Goal: Task Accomplishment & Management: Manage account settings

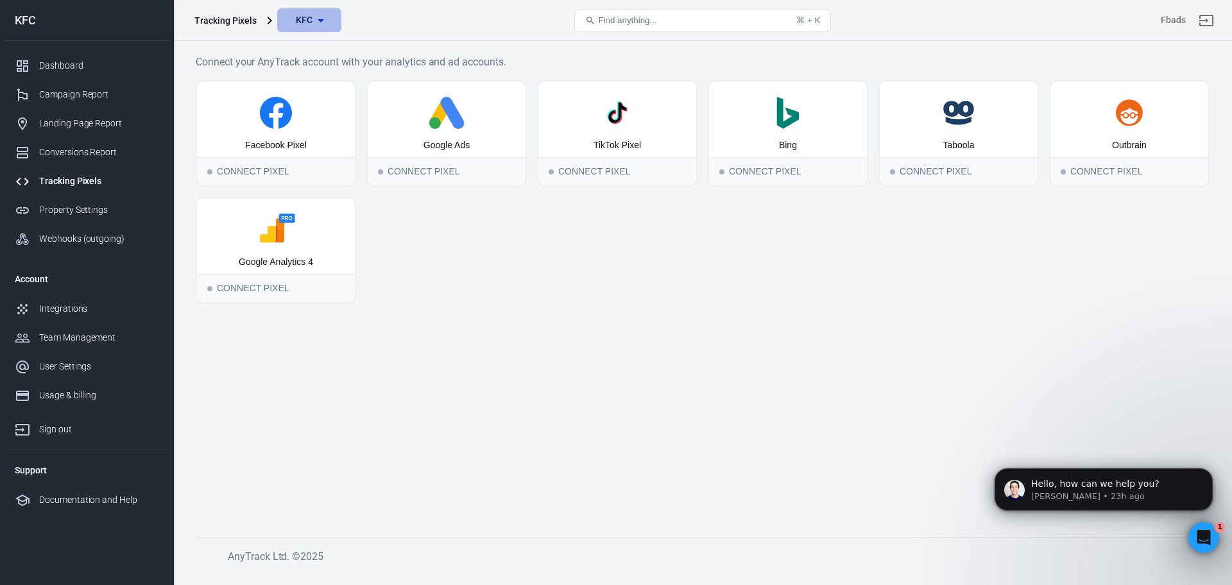
click at [308, 26] on span "KFC" at bounding box center [304, 20] width 17 height 16
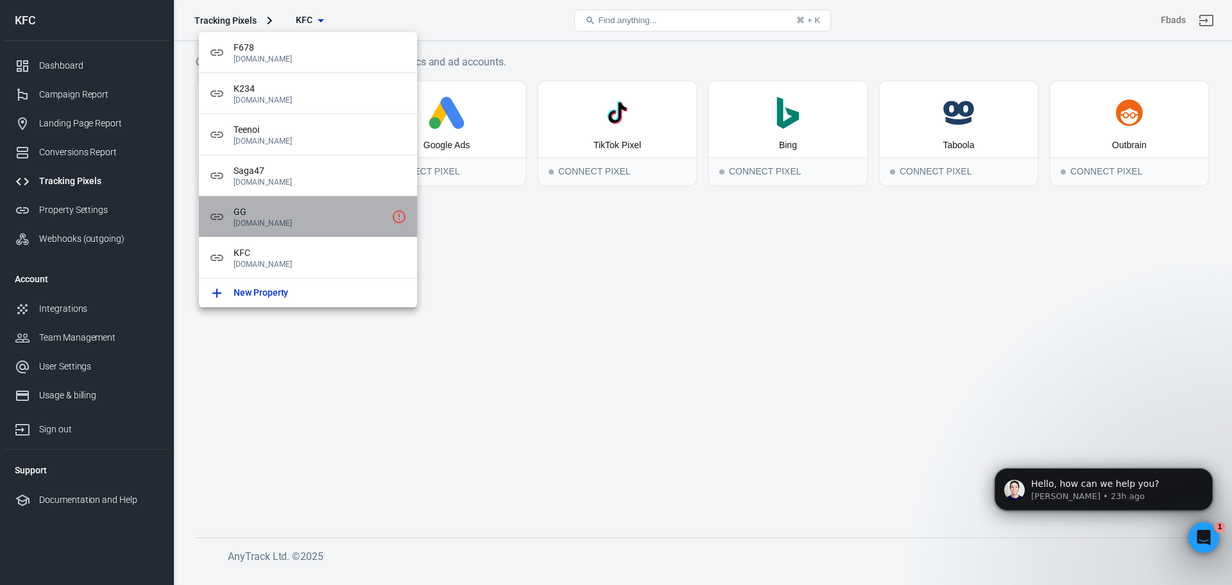
click at [313, 218] on span "GG" at bounding box center [310, 211] width 153 height 13
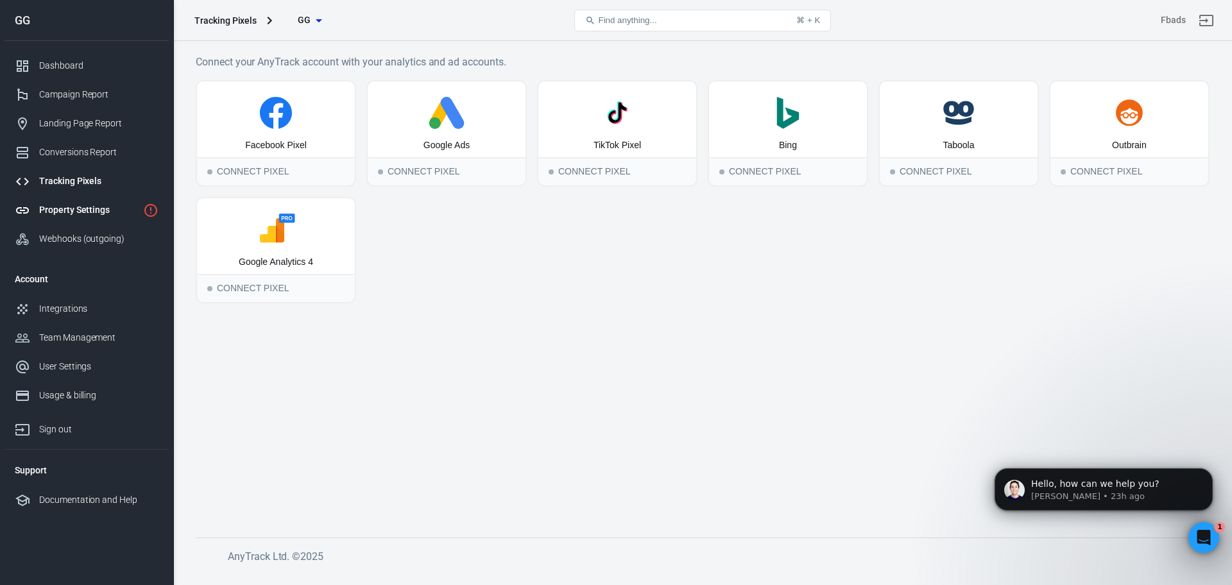
click at [89, 208] on div "Property Settings" at bounding box center [88, 209] width 99 height 13
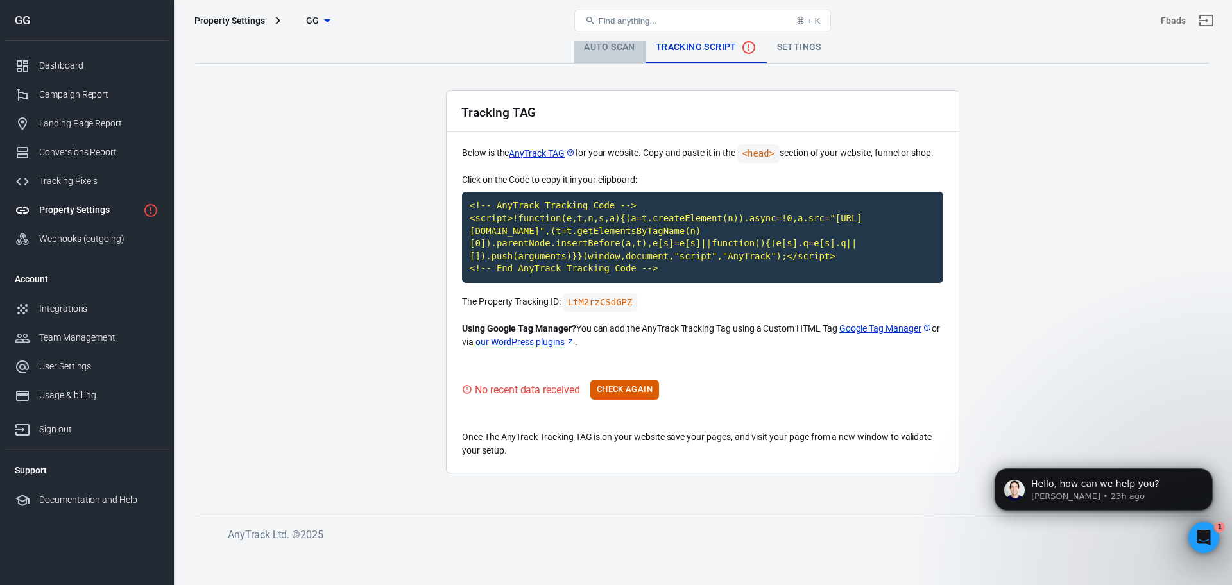
click at [601, 51] on link "Auto Scan" at bounding box center [610, 47] width 72 height 31
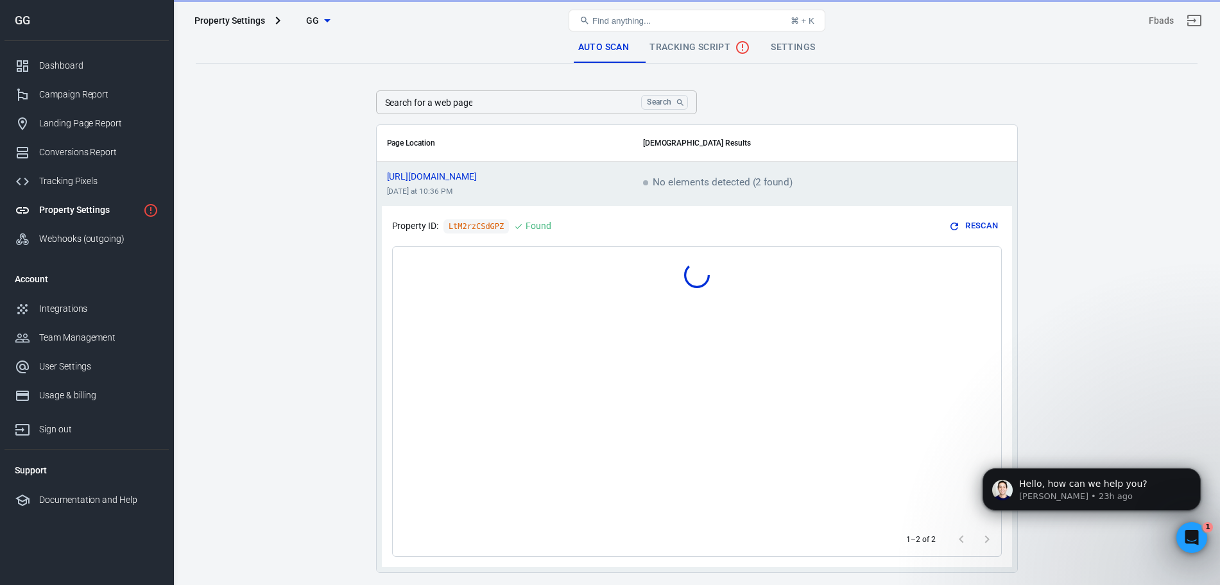
click at [793, 52] on link "Settings" at bounding box center [793, 47] width 65 height 31
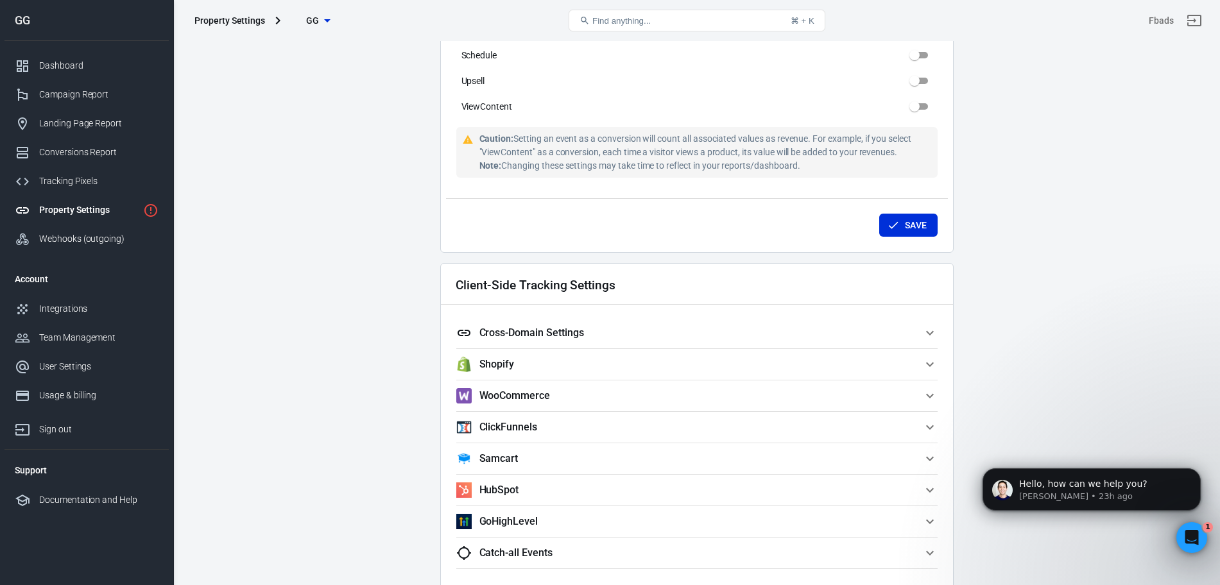
scroll to position [1137, 0]
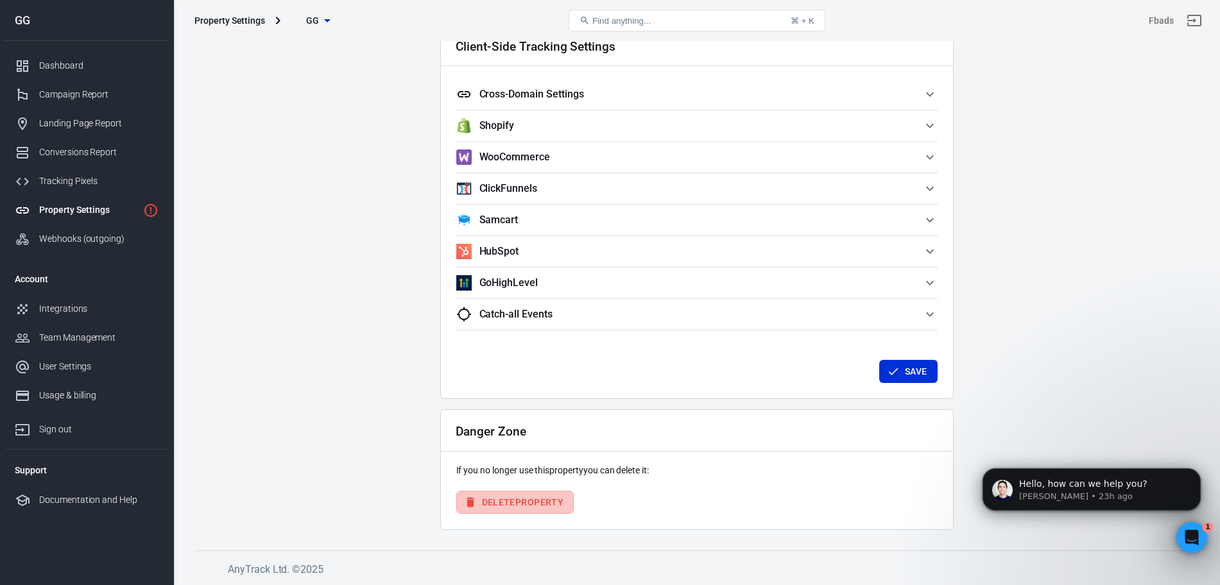
click at [517, 496] on button "Delete Property" at bounding box center [515, 503] width 118 height 24
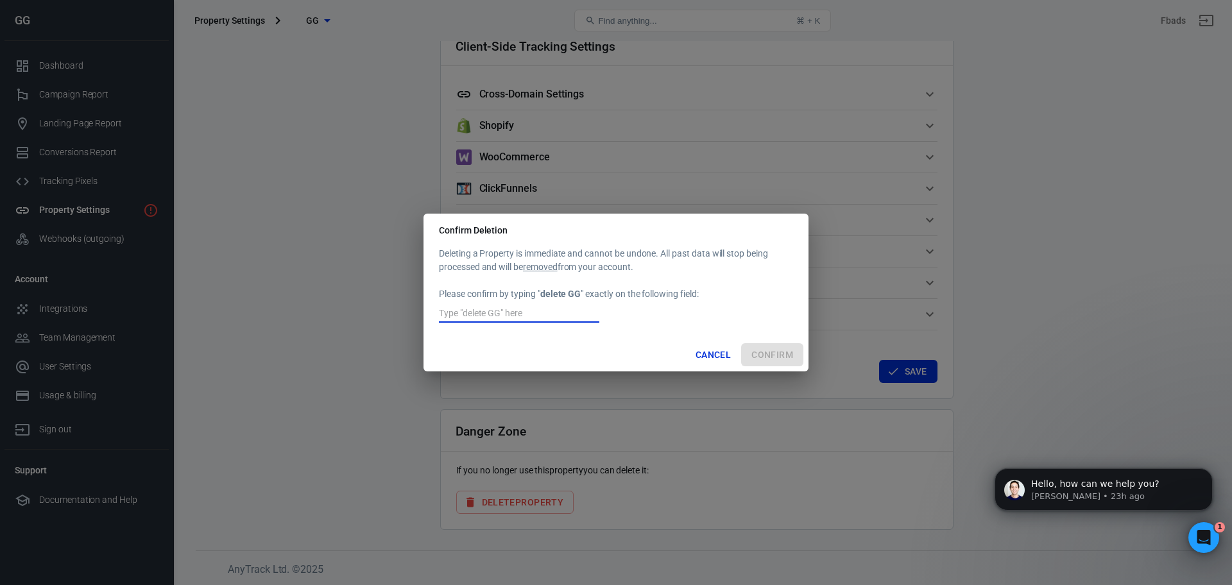
click at [564, 311] on input "text" at bounding box center [519, 314] width 160 height 17
click at [610, 358] on div "Cancel Confirm" at bounding box center [616, 355] width 385 height 34
click at [524, 315] on input "detele GG" at bounding box center [519, 314] width 160 height 17
type input "delete GG"
click at [531, 341] on div "Cancel Confirm" at bounding box center [616, 355] width 385 height 34
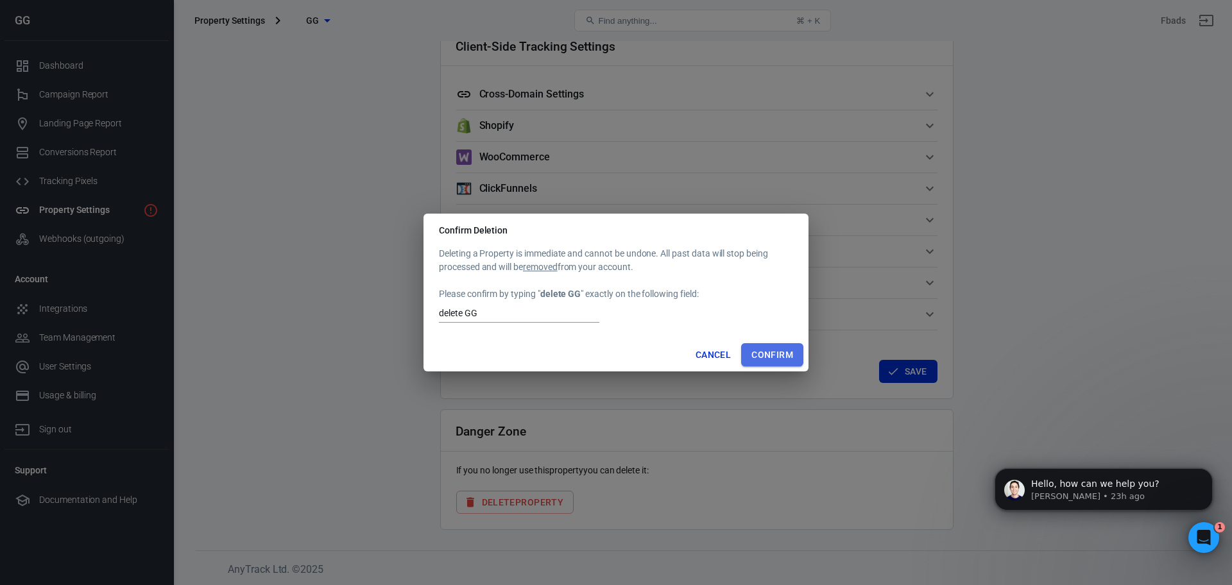
click at [772, 354] on button "Confirm" at bounding box center [772, 355] width 62 height 24
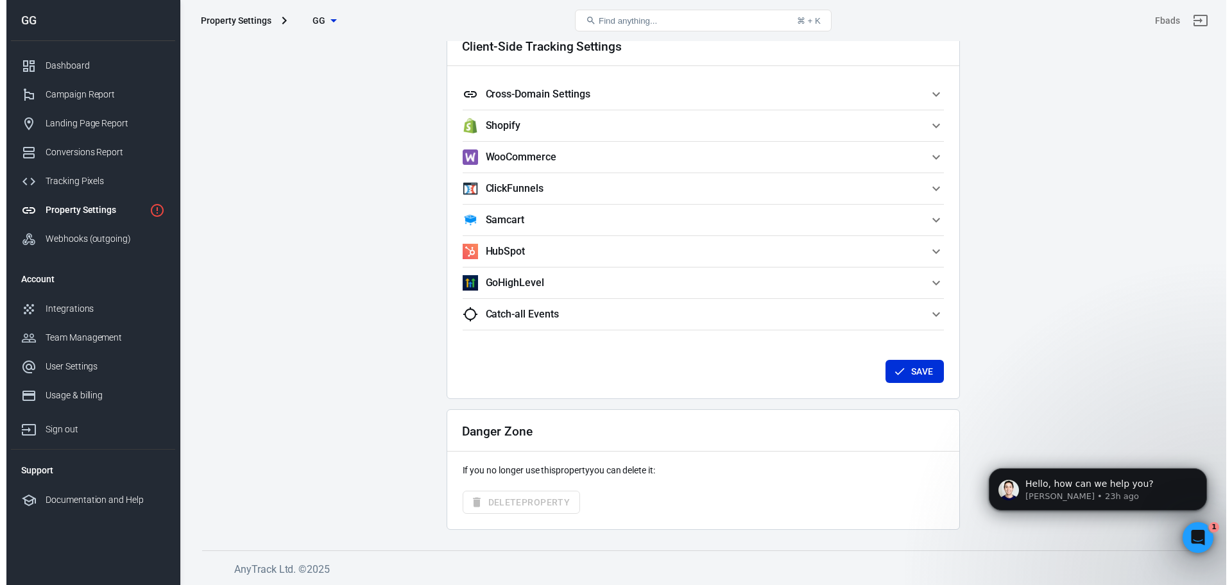
scroll to position [291, 0]
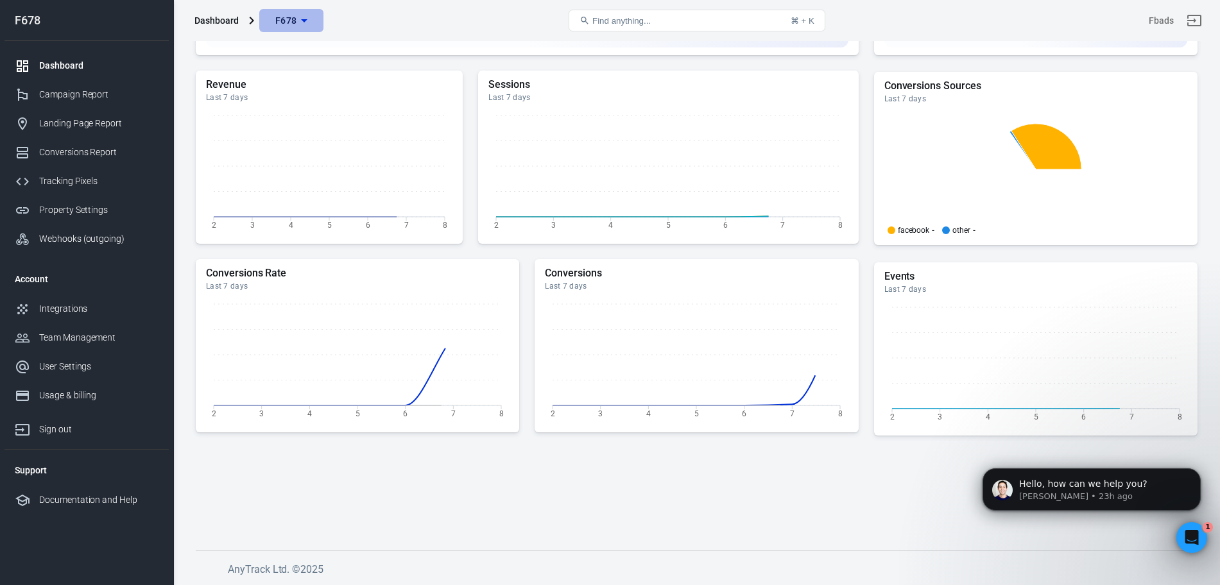
click at [289, 22] on span "F678" at bounding box center [286, 21] width 22 height 16
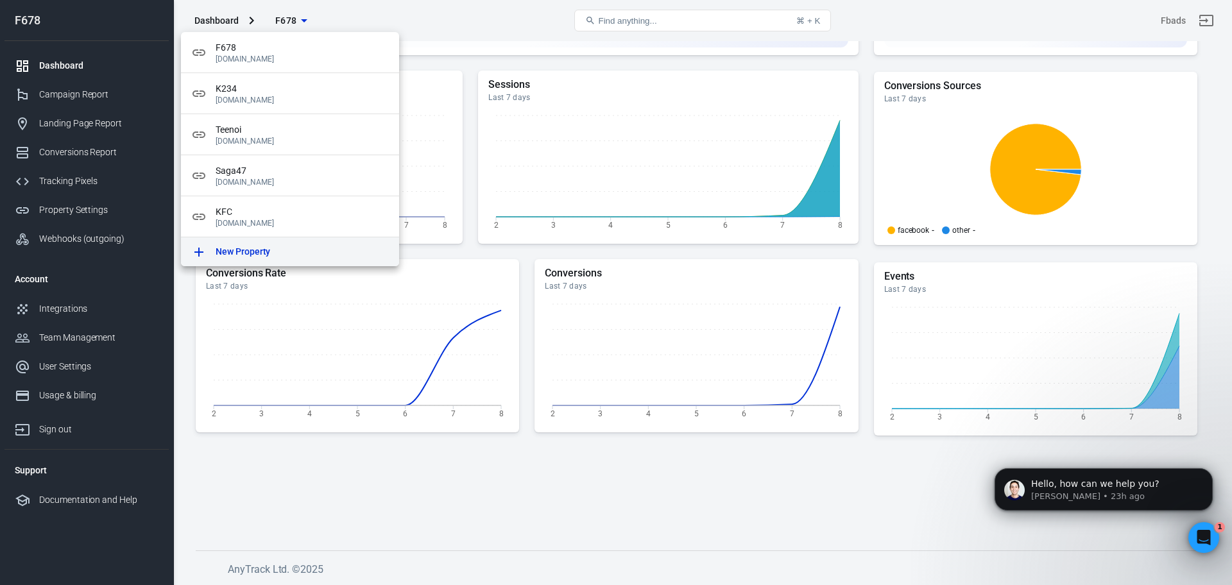
click at [296, 259] on link "New Property" at bounding box center [290, 251] width 218 height 29
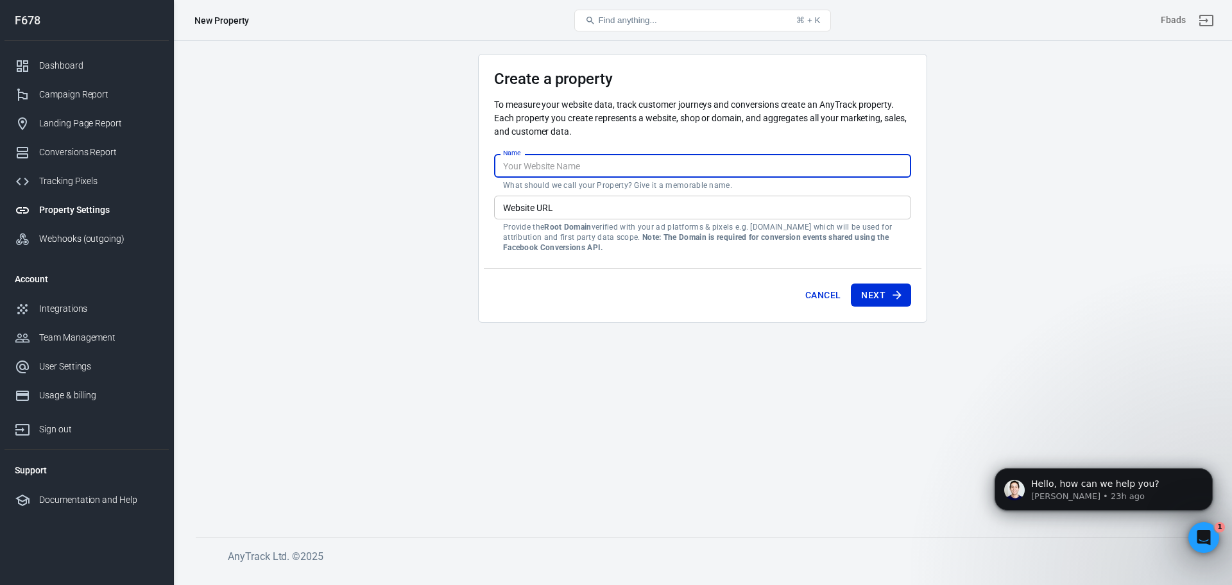
click at [539, 177] on input "Name" at bounding box center [702, 166] width 417 height 24
type input "Giga"
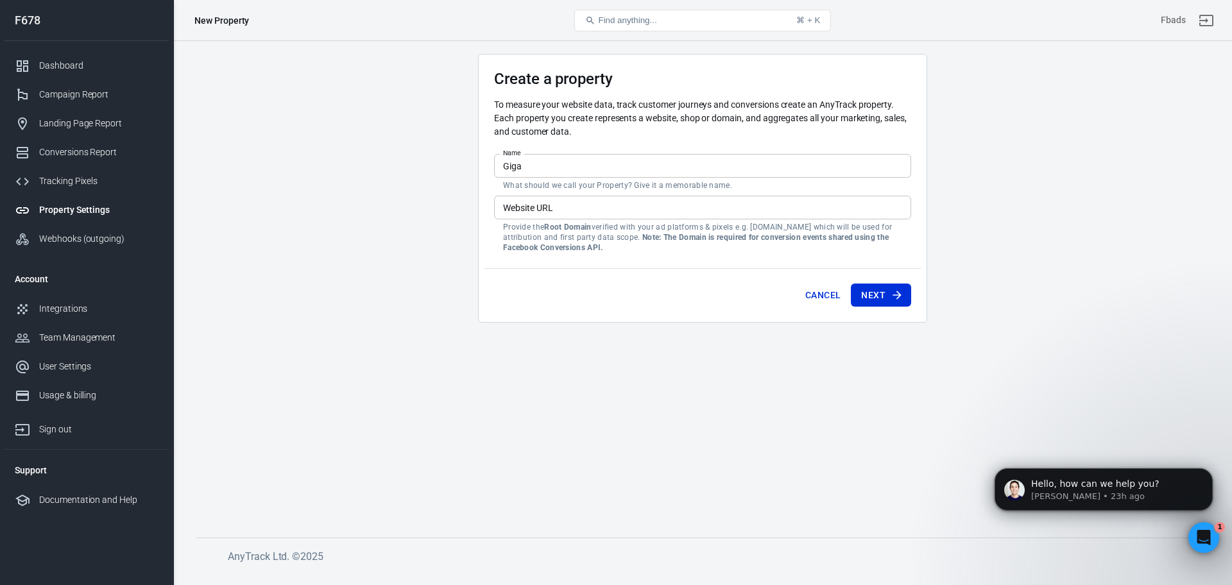
click at [436, 239] on main "Create a property To measure your website data, track customer journeys and con…" at bounding box center [703, 285] width 1014 height 463
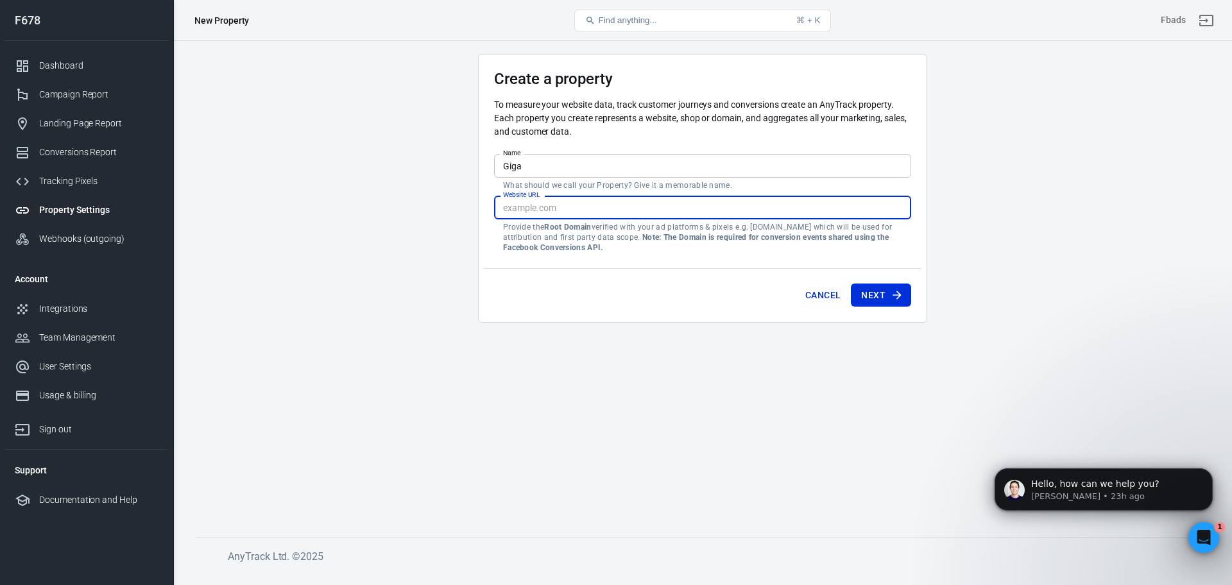
click at [582, 212] on input "Website URL" at bounding box center [702, 208] width 417 height 24
paste input "[URL][DOMAIN_NAME]"
type input "[URL][DOMAIN_NAME]"
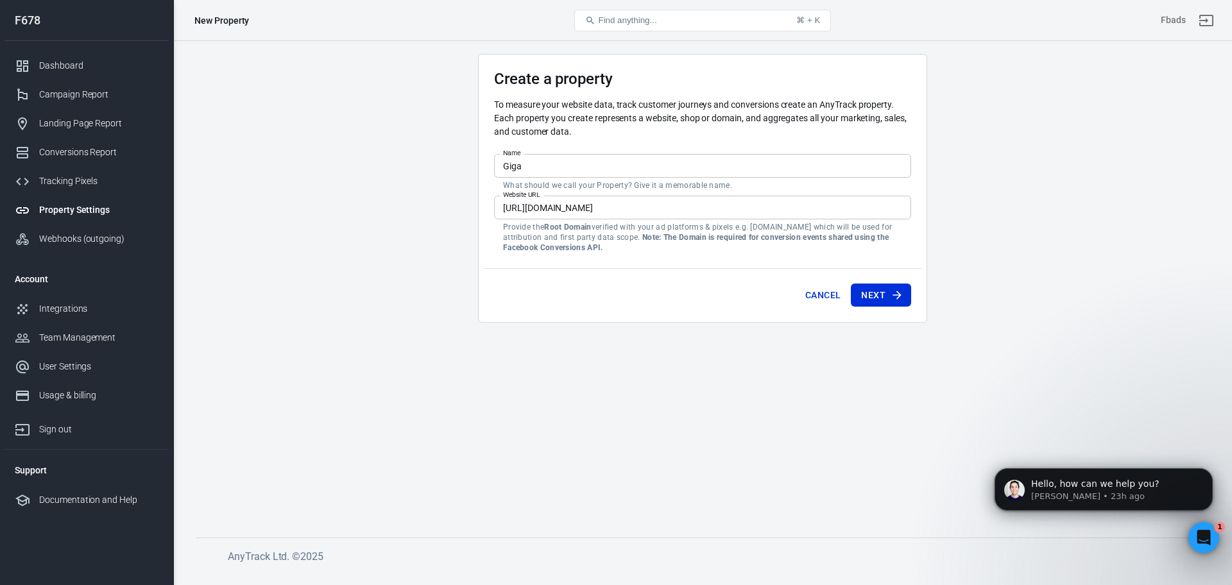
click at [593, 377] on main "Create a property To measure your website data, track customer journeys and con…" at bounding box center [703, 285] width 1014 height 463
click at [877, 293] on button "Next" at bounding box center [881, 296] width 60 height 24
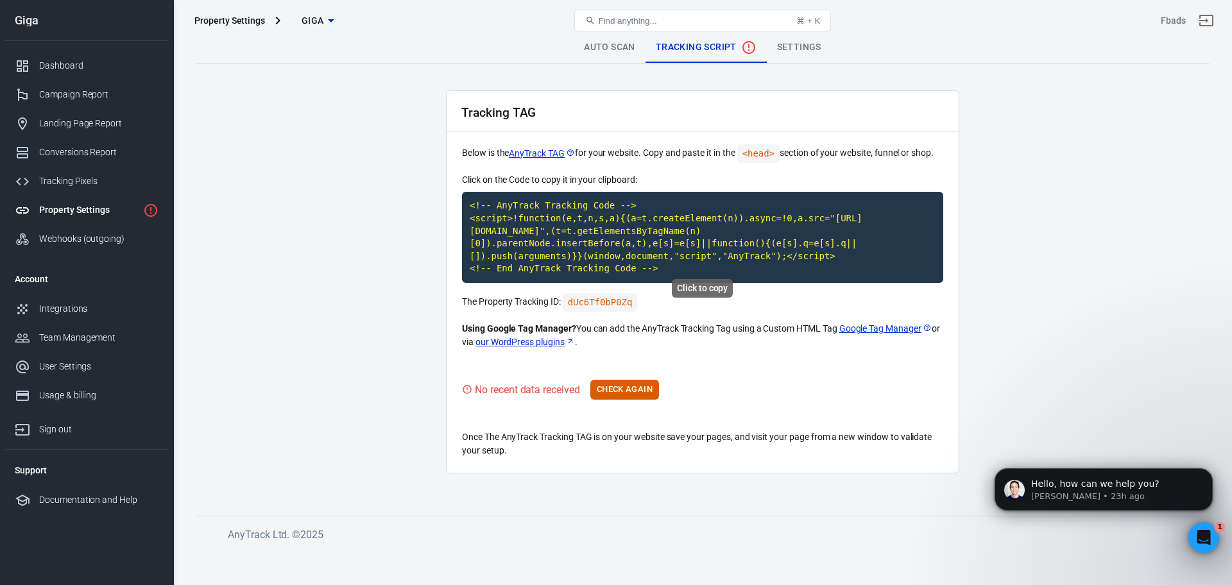
click at [653, 250] on code "<!-- AnyTrack Tracking Code --> <script>!function(e,t,n,s,a){(a=t.createElement…" at bounding box center [702, 237] width 481 height 91
click at [589, 293] on code "dUc6Tf0bP0Zq" at bounding box center [600, 302] width 75 height 19
click at [562, 241] on code "<!-- AnyTrack Tracking Code --> <script>!function(e,t,n,s,a){(a=t.createElement…" at bounding box center [702, 237] width 481 height 91
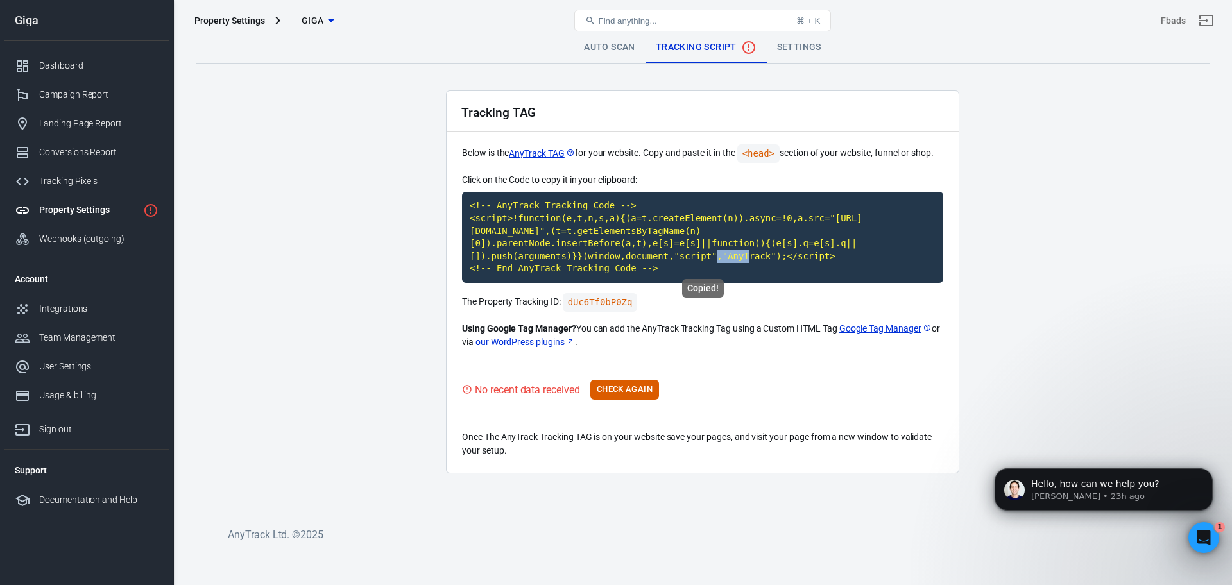
click at [562, 241] on code "<!-- AnyTrack Tracking Code --> <script>!function(e,t,n,s,a){(a=t.createElement…" at bounding box center [702, 237] width 481 height 91
click at [641, 382] on button "Check Again" at bounding box center [625, 390] width 69 height 20
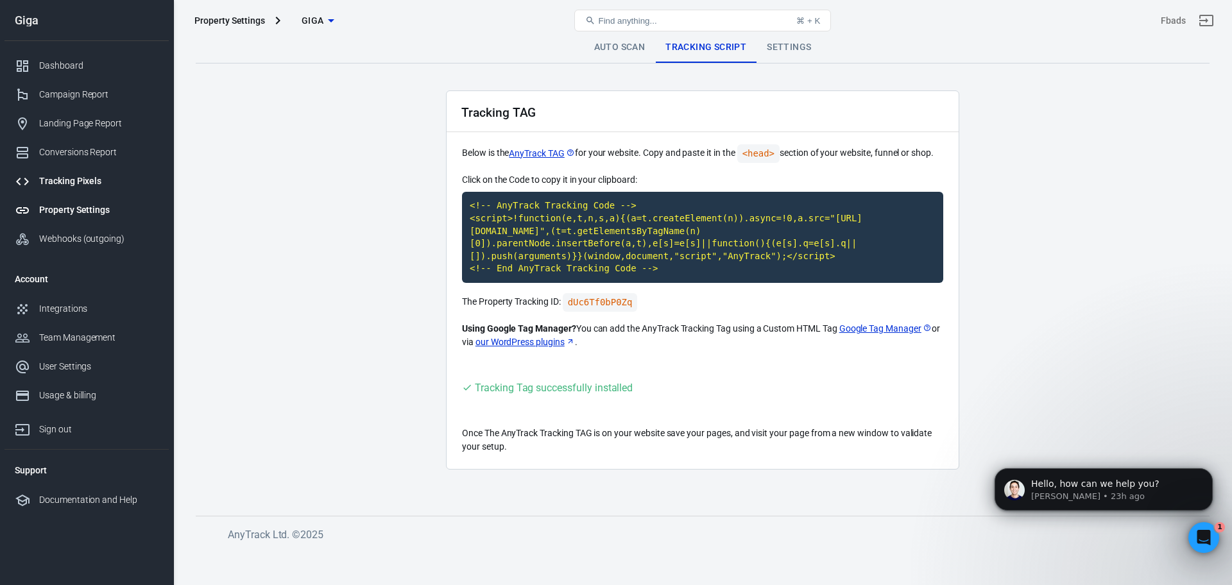
click at [67, 176] on div "Tracking Pixels" at bounding box center [98, 181] width 119 height 13
